Goal: Transaction & Acquisition: Subscribe to service/newsletter

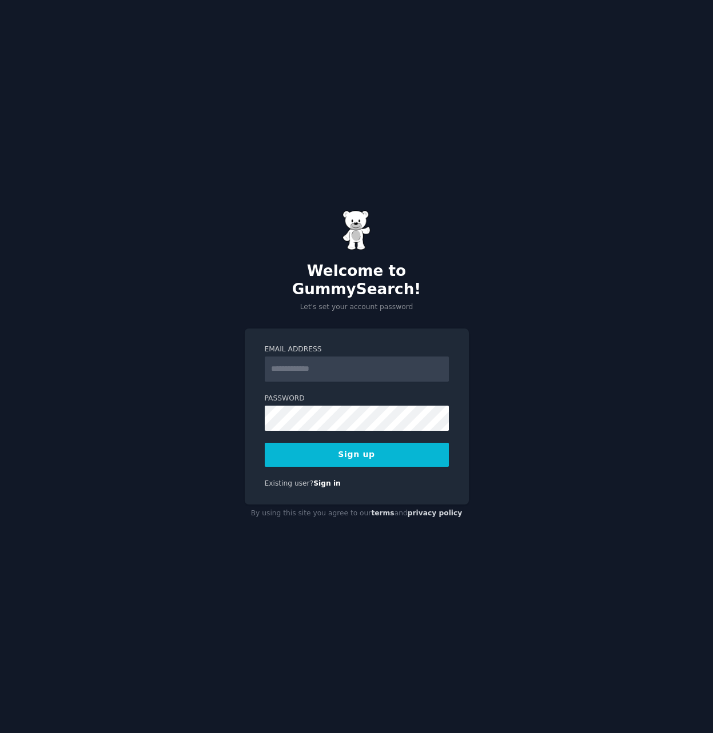
click at [375, 366] on input "Email Address" at bounding box center [357, 369] width 184 height 25
type input "**********"
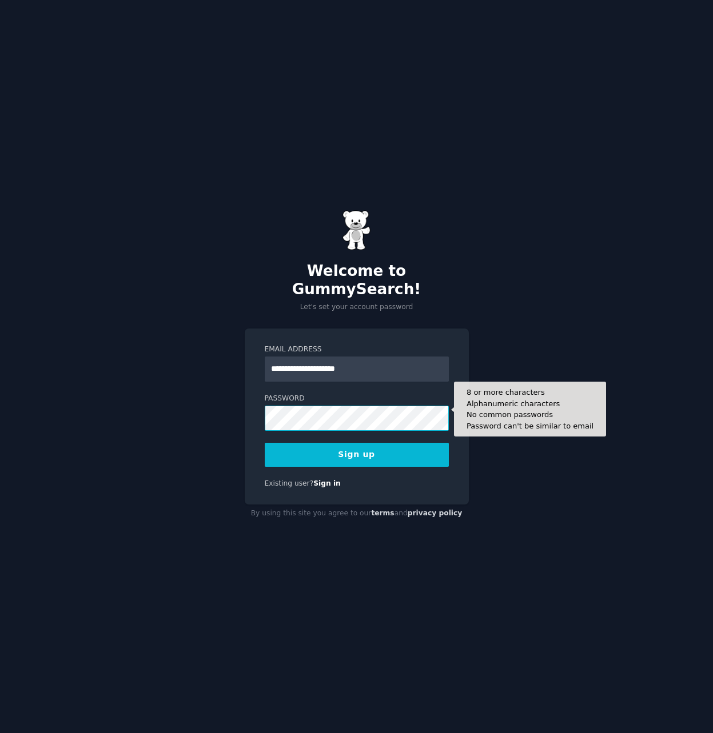
click at [265, 443] on button "Sign up" at bounding box center [357, 455] width 184 height 24
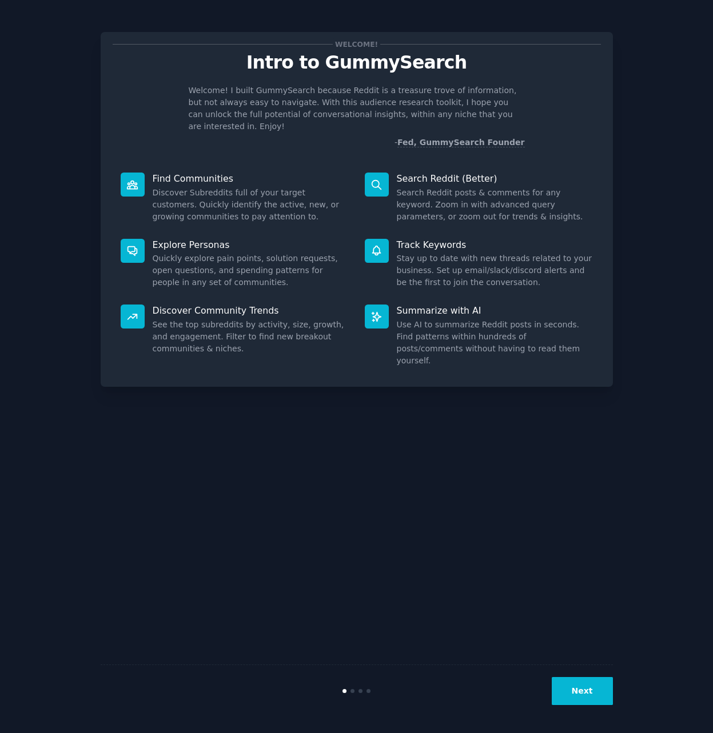
click at [603, 703] on button "Next" at bounding box center [582, 691] width 61 height 28
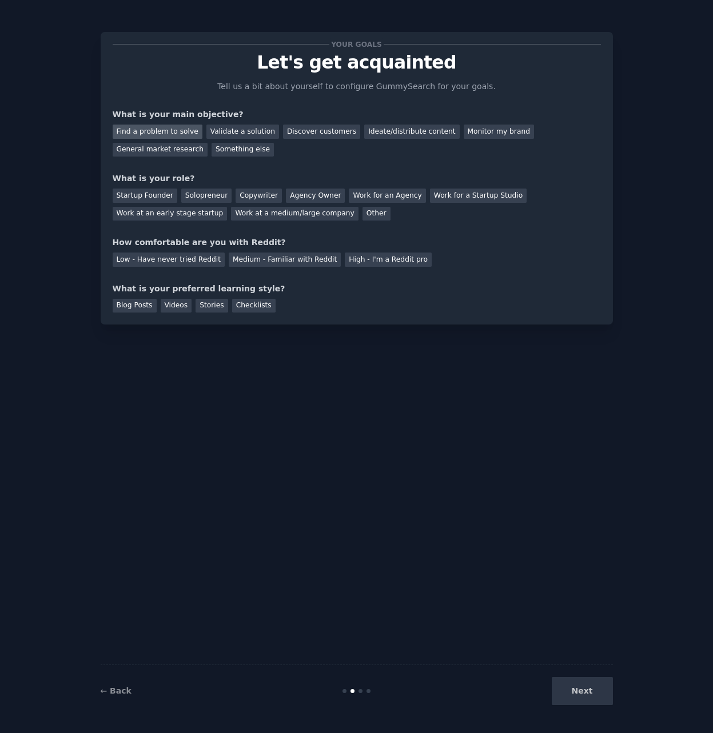
click at [170, 131] on div "Find a problem to solve" at bounding box center [158, 132] width 90 height 14
click at [235, 128] on div "Validate a solution" at bounding box center [242, 132] width 73 height 14
click at [159, 139] on div "Find a problem to solve Validate a solution Discover customers Ideate/distribut…" at bounding box center [357, 139] width 488 height 36
click at [163, 132] on div "Find a problem to solve" at bounding box center [158, 132] width 90 height 14
click at [299, 133] on div "Discover customers" at bounding box center [321, 132] width 77 height 14
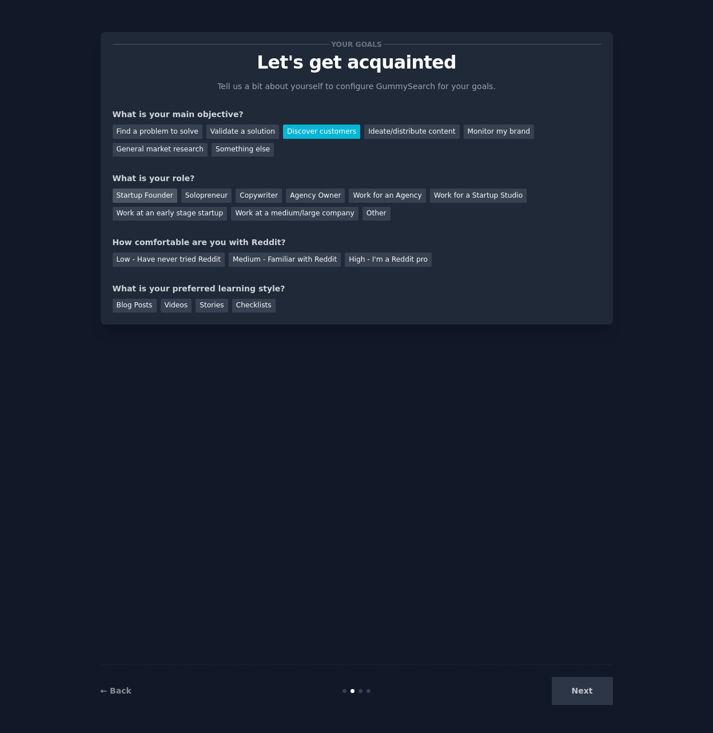
click at [136, 202] on div "Startup Founder" at bounding box center [145, 196] width 65 height 14
click at [194, 200] on div "Solopreneur" at bounding box center [206, 196] width 50 height 14
click at [256, 266] on div "Medium - Familiar with Reddit" at bounding box center [285, 260] width 112 height 14
click at [169, 308] on div "Videos" at bounding box center [176, 306] width 31 height 14
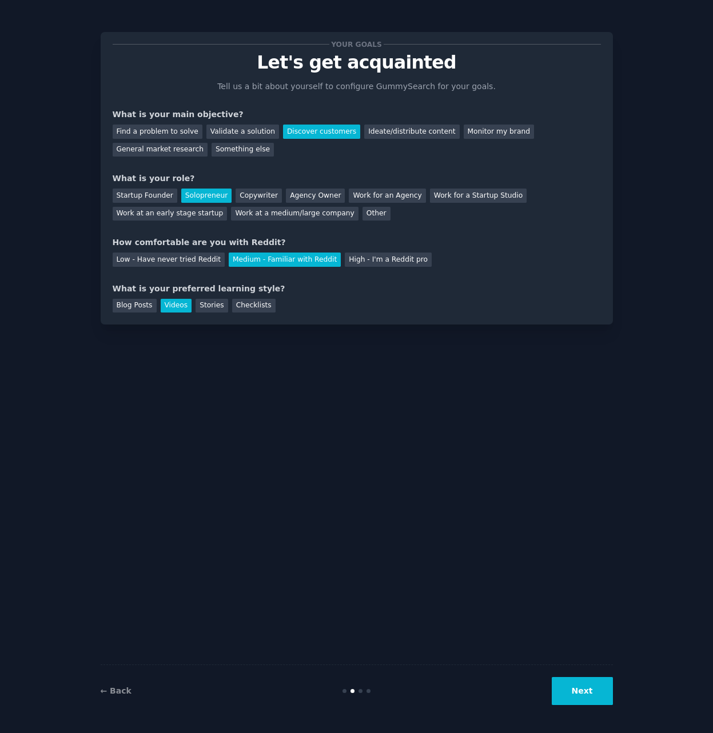
click at [67, 304] on div "Your goals Let's get acquainted Tell us a bit about yourself to configure Gummy…" at bounding box center [356, 366] width 681 height 701
click at [117, 304] on div "Blog Posts" at bounding box center [135, 306] width 44 height 14
click at [157, 308] on div "Blog Posts Videos Stories Checklists" at bounding box center [357, 304] width 488 height 18
click at [603, 695] on button "Next" at bounding box center [582, 691] width 61 height 28
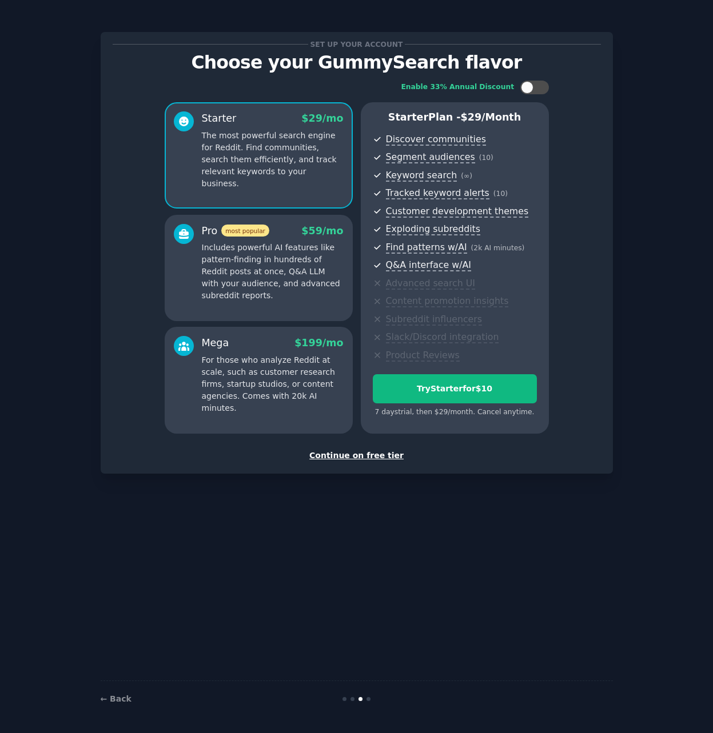
click at [374, 458] on div "Continue on free tier" at bounding box center [357, 456] width 488 height 12
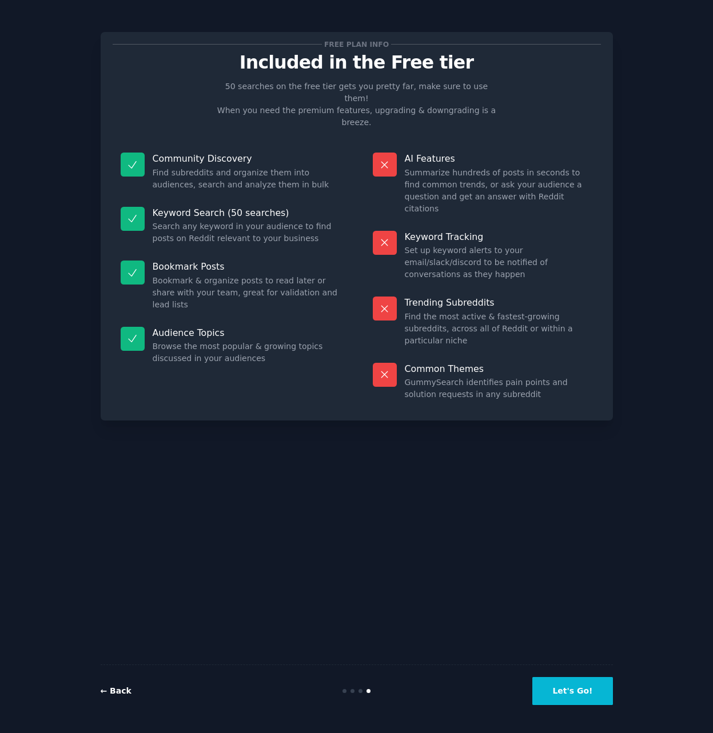
click at [122, 689] on link "← Back" at bounding box center [116, 691] width 31 height 9
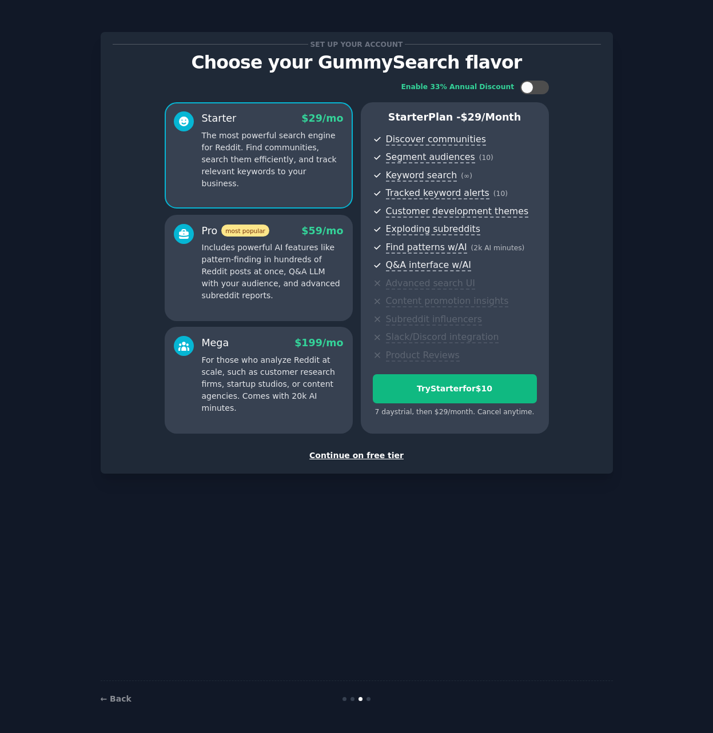
click at [380, 458] on div "Continue on free tier" at bounding box center [357, 456] width 488 height 12
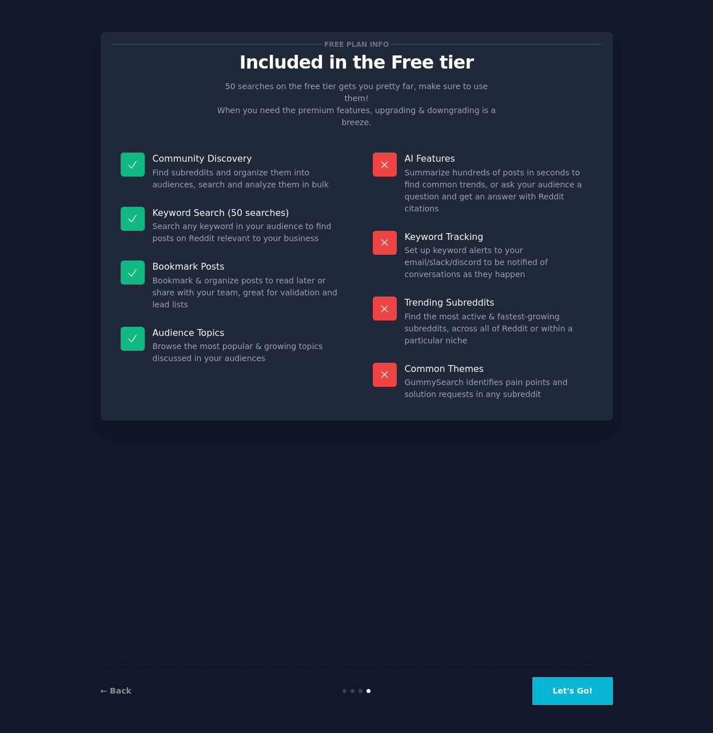
click at [580, 697] on button "Let's Go!" at bounding box center [572, 691] width 80 height 28
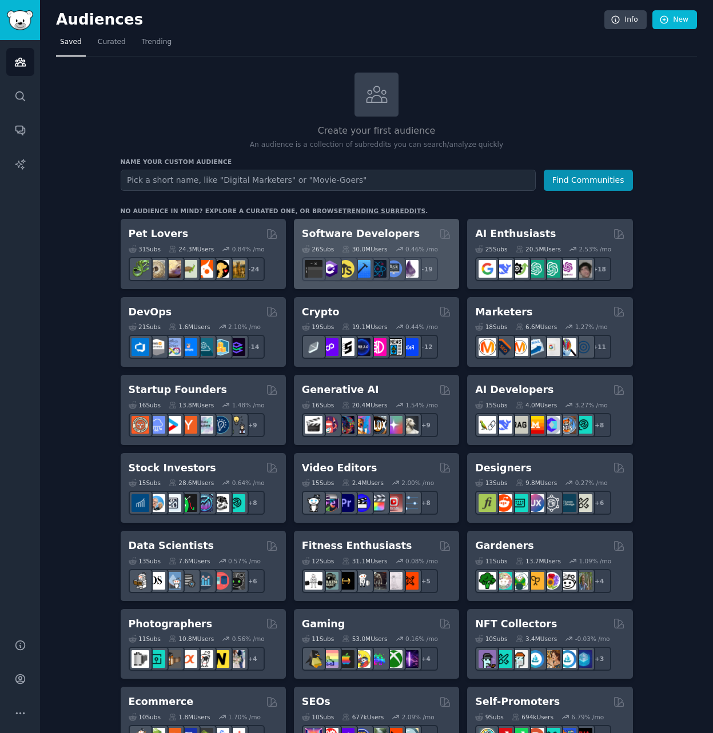
click at [358, 234] on h2 "Software Developers" at bounding box center [361, 234] width 118 height 14
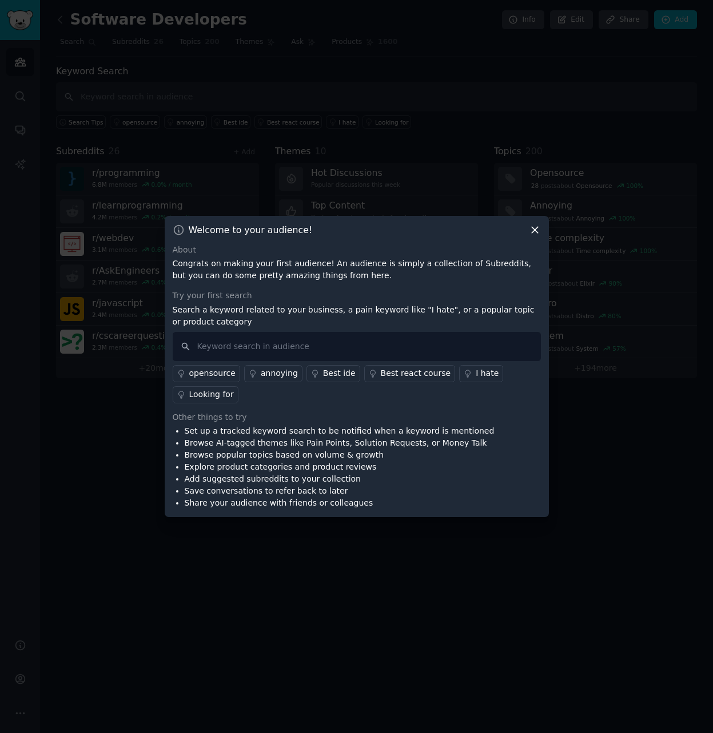
click at [532, 236] on icon at bounding box center [535, 230] width 12 height 12
drag, startPoint x: 390, startPoint y: 377, endPoint x: 417, endPoint y: 356, distance: 33.7
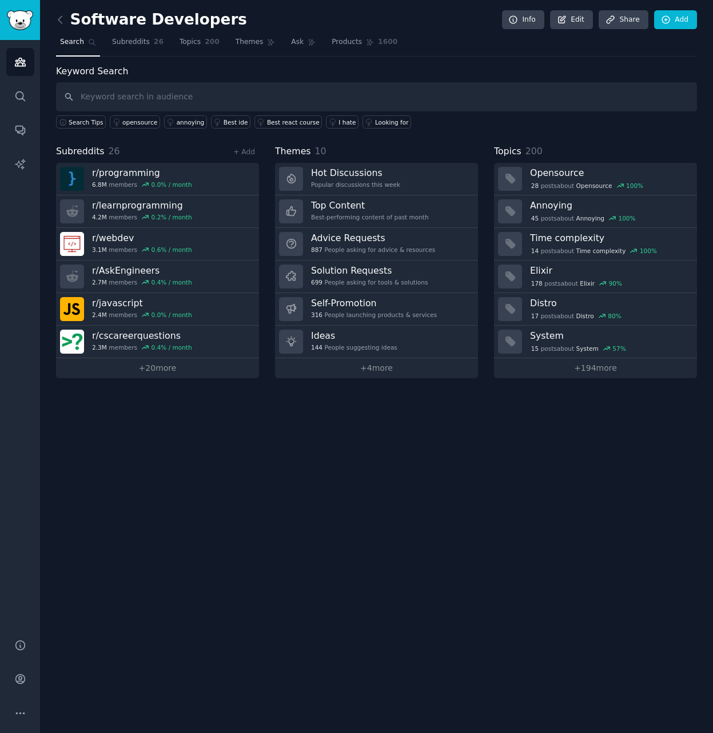
drag, startPoint x: 480, startPoint y: 341, endPoint x: 482, endPoint y: 334, distance: 7.8
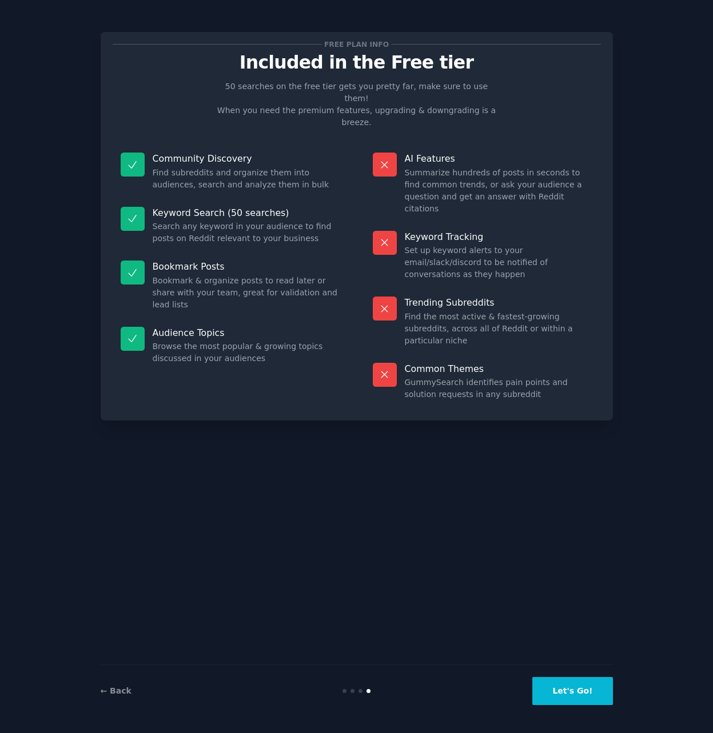
click at [419, 448] on div "Free plan info Included in the Free tier 50 searches on the free tier gets you …" at bounding box center [357, 366] width 512 height 701
click at [582, 700] on button "Let's Go!" at bounding box center [572, 691] width 80 height 28
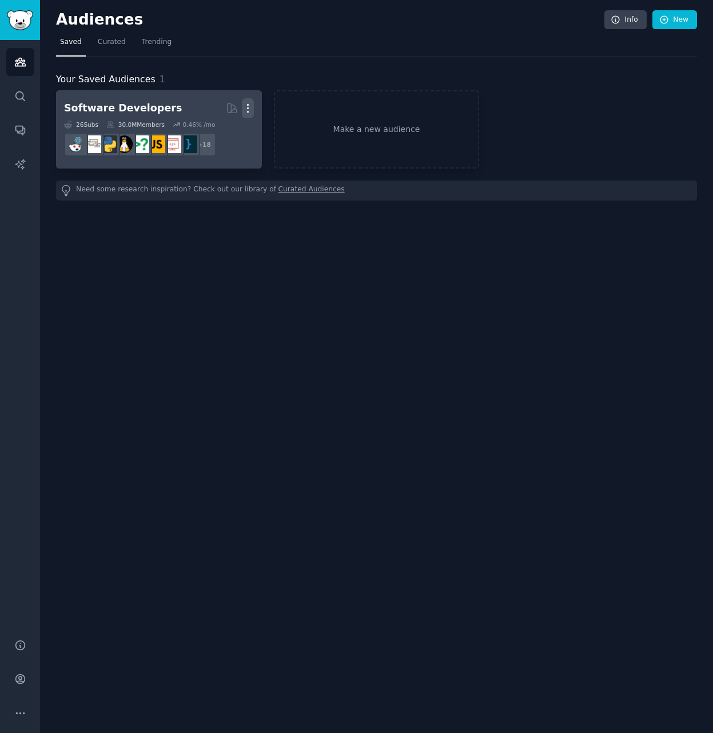
click at [252, 110] on icon "button" at bounding box center [248, 108] width 12 height 12
click at [217, 132] on p "Delete" at bounding box center [217, 132] width 26 height 12
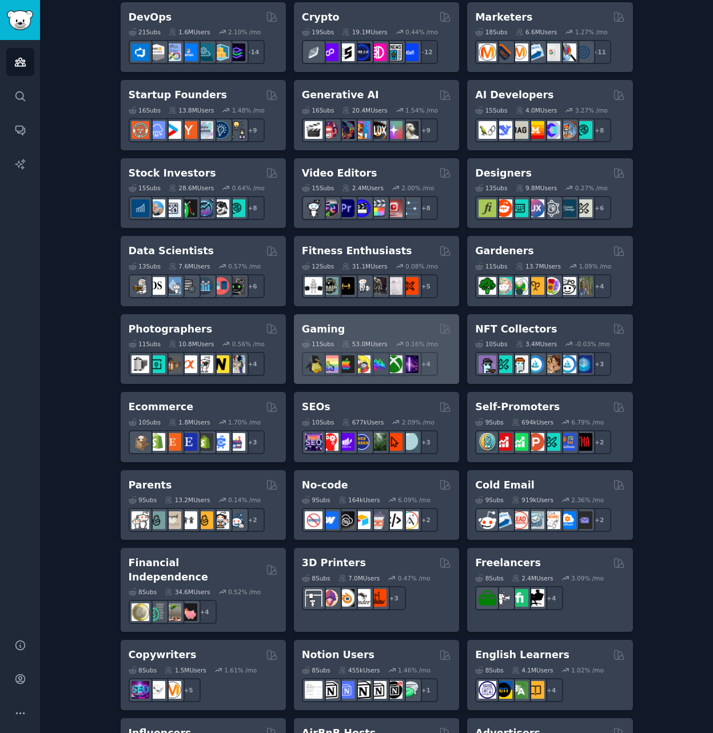
scroll to position [585, 0]
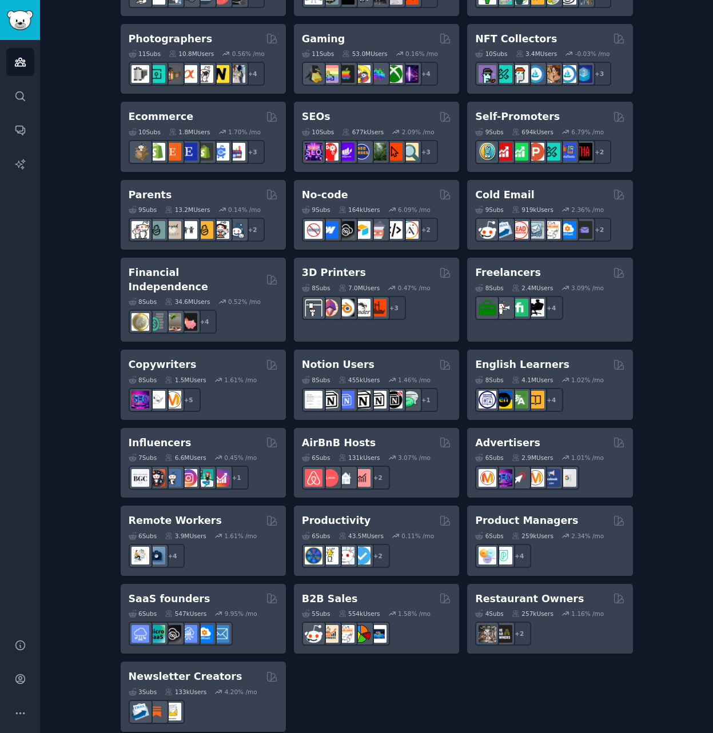
click at [377, 706] on div "Pet Lovers 31 Sub s 24.3M Users 0.84 % /mo + 24 Software Developers 26 Sub s 30…" at bounding box center [377, 183] width 512 height 1099
